Goal: Task Accomplishment & Management: Manage account settings

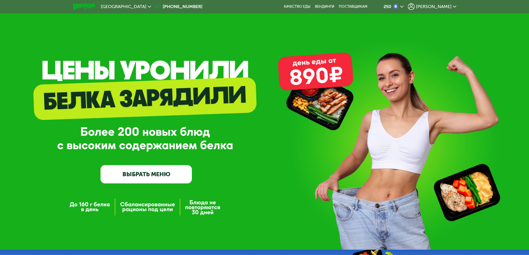
click at [164, 176] on link "ВЫБРАТЬ МЕНЮ" at bounding box center [146, 174] width 91 height 18
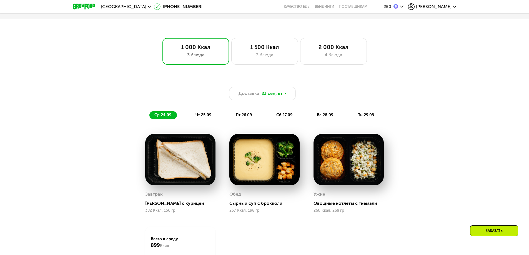
scroll to position [376, 0]
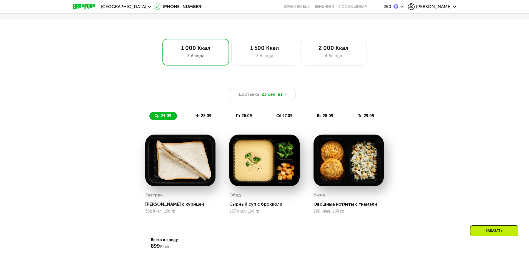
click at [201, 118] on span "чт 25.09" at bounding box center [204, 116] width 16 height 5
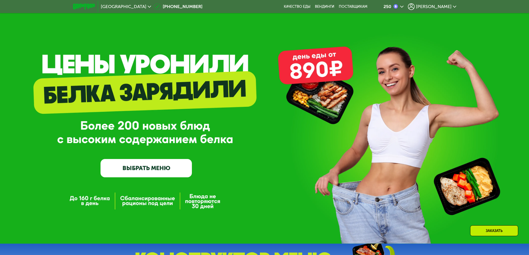
scroll to position [0, 0]
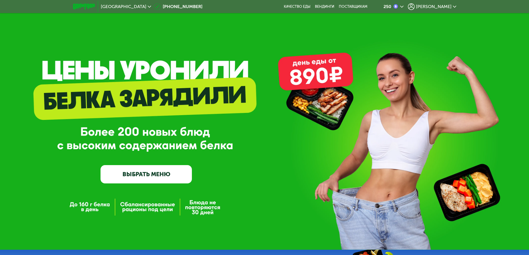
click at [152, 181] on link "ВЫБРАТЬ МЕНЮ" at bounding box center [146, 174] width 91 height 18
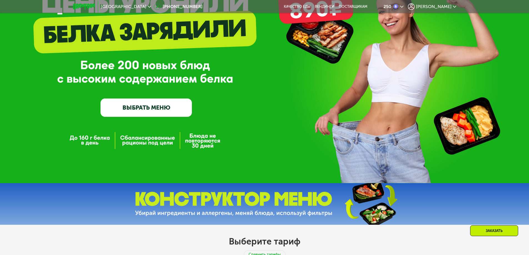
scroll to position [83, 0]
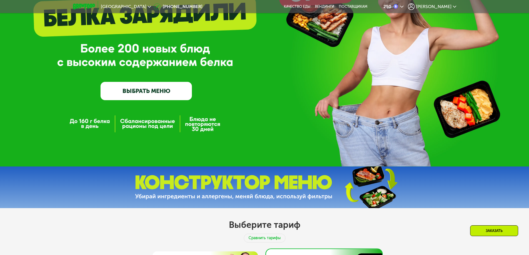
click at [443, 6] on span "[PERSON_NAME]" at bounding box center [434, 6] width 36 height 4
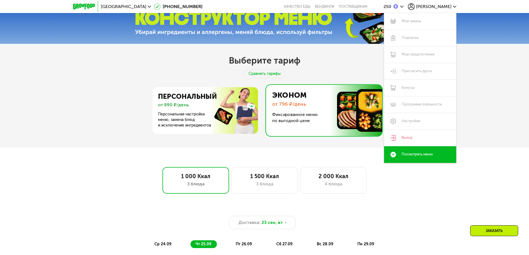
scroll to position [250, 0]
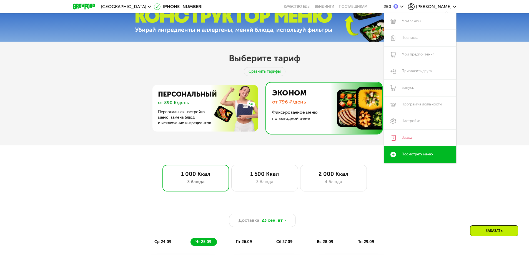
click at [518, 103] on div "Выберите тариф Сравнить тарифы Персональный от 890 ₽/день Персональная настройк…" at bounding box center [264, 94] width 529 height 104
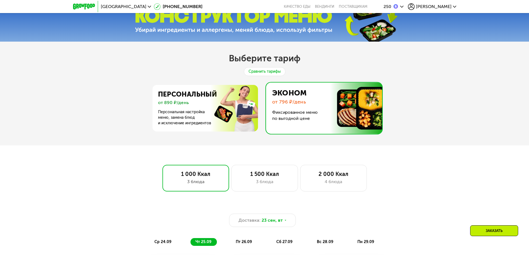
click at [258, 73] on div "Сравнить тарифы" at bounding box center [265, 71] width 42 height 9
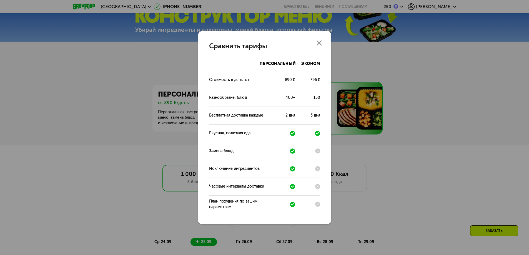
click at [320, 45] on icon at bounding box center [319, 43] width 5 height 5
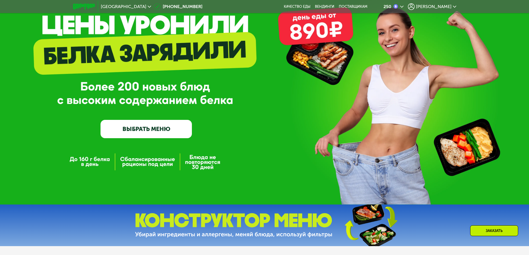
scroll to position [0, 0]
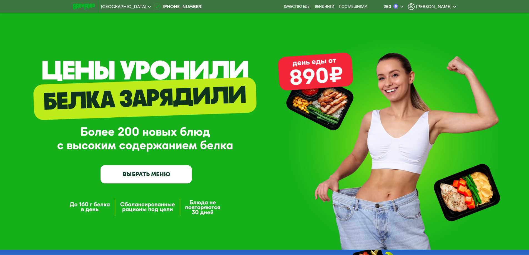
click at [448, 6] on span "[PERSON_NAME]" at bounding box center [434, 6] width 36 height 4
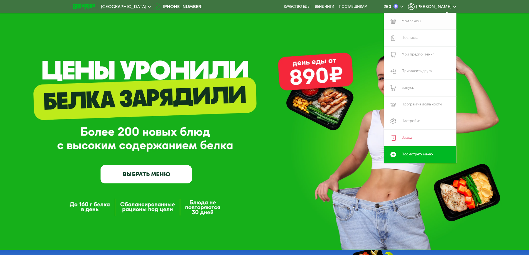
click at [418, 23] on link "Мои заказы" at bounding box center [420, 21] width 72 height 17
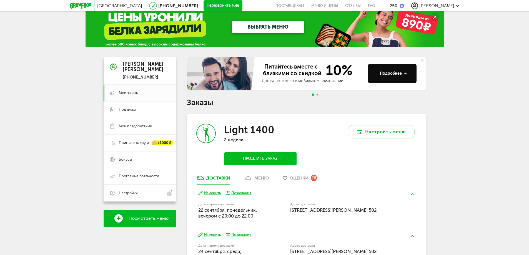
scroll to position [49, 0]
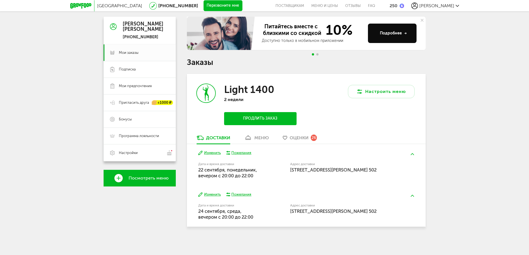
click at [261, 139] on div "меню" at bounding box center [262, 137] width 14 height 5
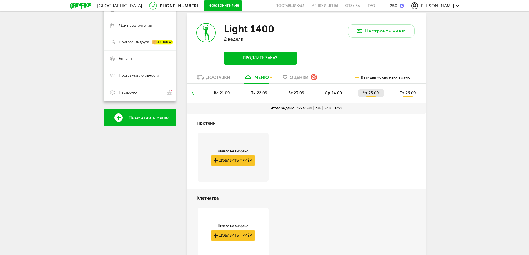
scroll to position [109, 0]
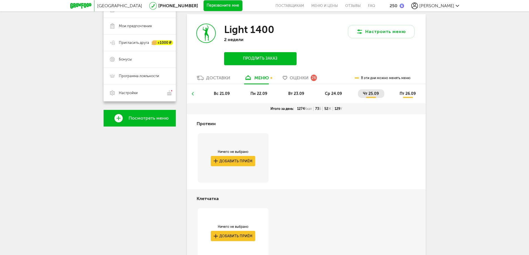
click at [410, 93] on span "пт 26.09" at bounding box center [408, 93] width 16 height 5
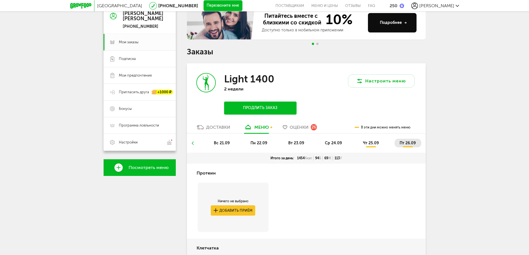
scroll to position [53, 0]
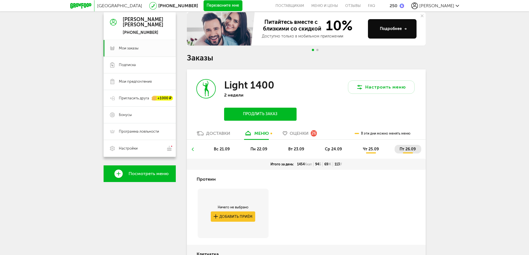
scroll to position [49, 0]
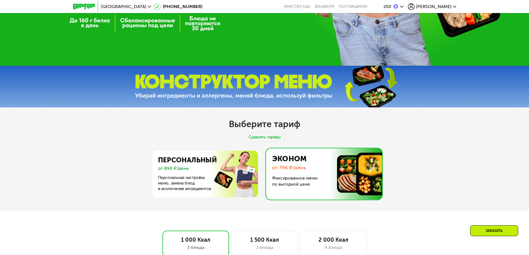
scroll to position [167, 0]
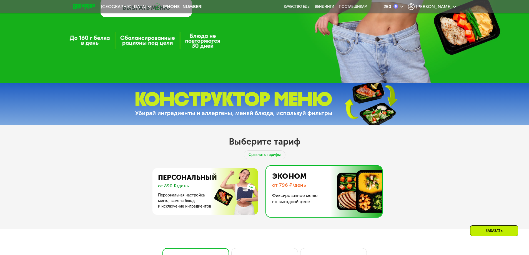
click at [305, 188] on img at bounding box center [322, 191] width 119 height 51
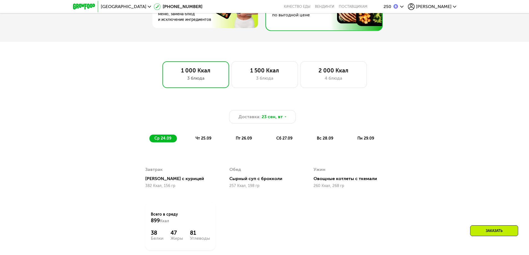
scroll to position [361, 0]
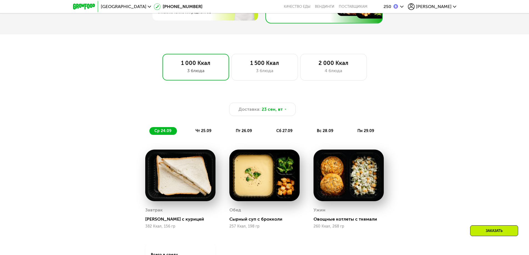
click at [329, 133] on span "вс 28.09" at bounding box center [325, 131] width 16 height 5
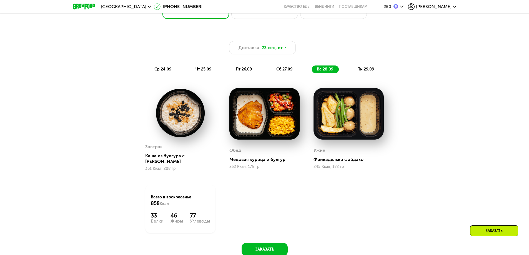
scroll to position [445, 0]
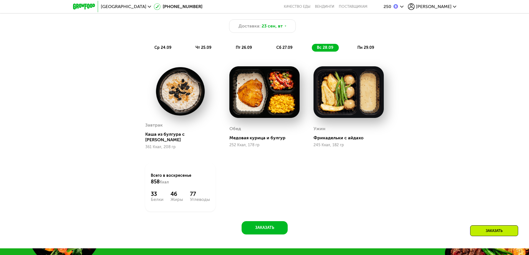
click at [268, 102] on img at bounding box center [265, 92] width 70 height 52
click at [271, 84] on img at bounding box center [265, 92] width 70 height 52
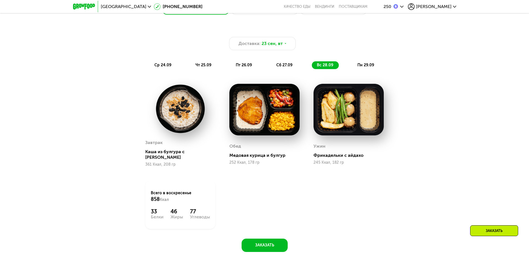
scroll to position [417, 0]
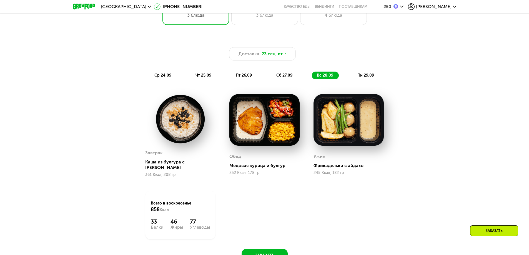
click at [274, 109] on img at bounding box center [265, 120] width 70 height 52
click at [357, 120] on img at bounding box center [349, 120] width 70 height 52
click at [191, 125] on img at bounding box center [180, 119] width 70 height 50
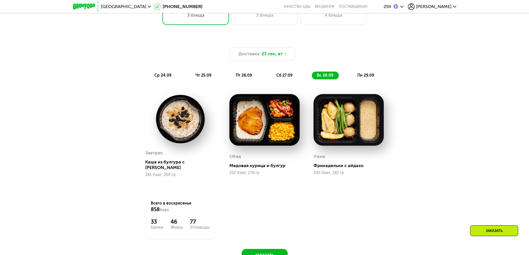
click at [184, 167] on div "Каша из булгура с [PERSON_NAME]" at bounding box center [182, 164] width 75 height 11
click at [238, 204] on div "Завтрак Каша из булгура с арахисом 361 Ккал, 208 гр Обед Медовая курица и булгу…" at bounding box center [264, 166] width 253 height 159
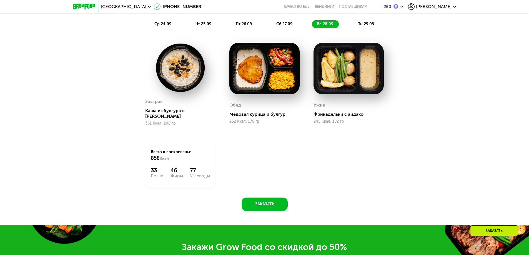
scroll to position [472, 0]
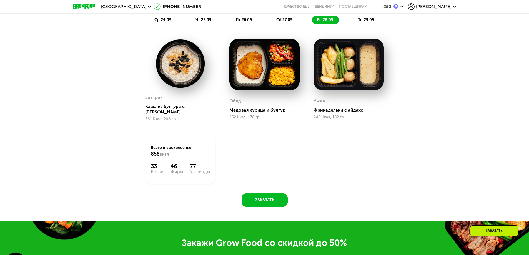
click at [354, 66] on img at bounding box center [349, 65] width 70 height 52
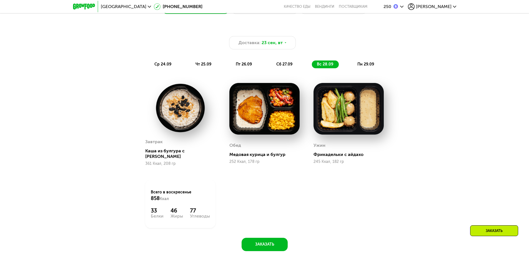
scroll to position [417, 0]
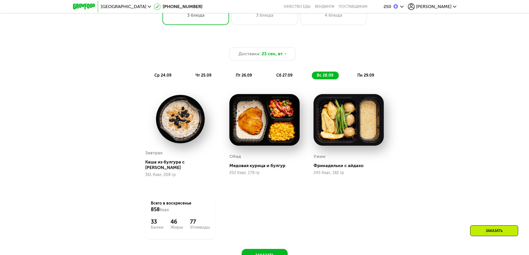
click at [289, 78] on span "сб 27.09" at bounding box center [284, 75] width 16 height 5
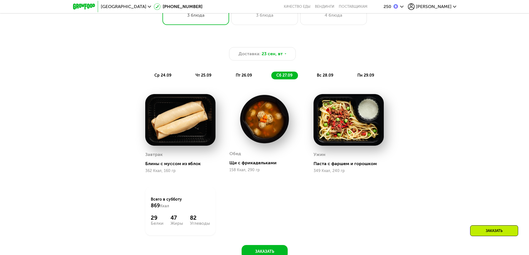
click at [249, 78] on span "пт 26.09" at bounding box center [244, 75] width 16 height 5
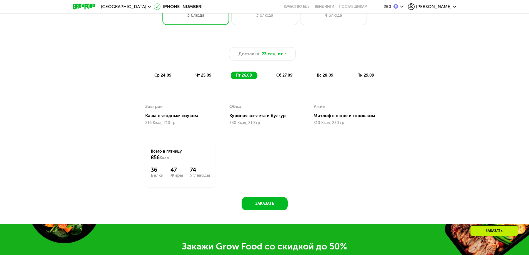
click at [288, 77] on span "сб 27.09" at bounding box center [284, 75] width 16 height 5
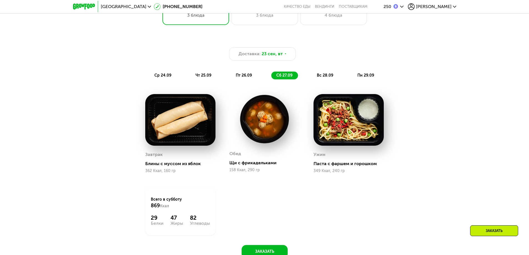
click at [323, 78] on span "вс 28.09" at bounding box center [325, 75] width 16 height 5
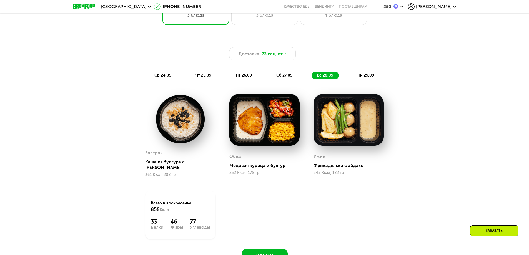
click at [371, 76] on span "пн 29.09" at bounding box center [366, 75] width 17 height 5
